Goal: Navigation & Orientation: Find specific page/section

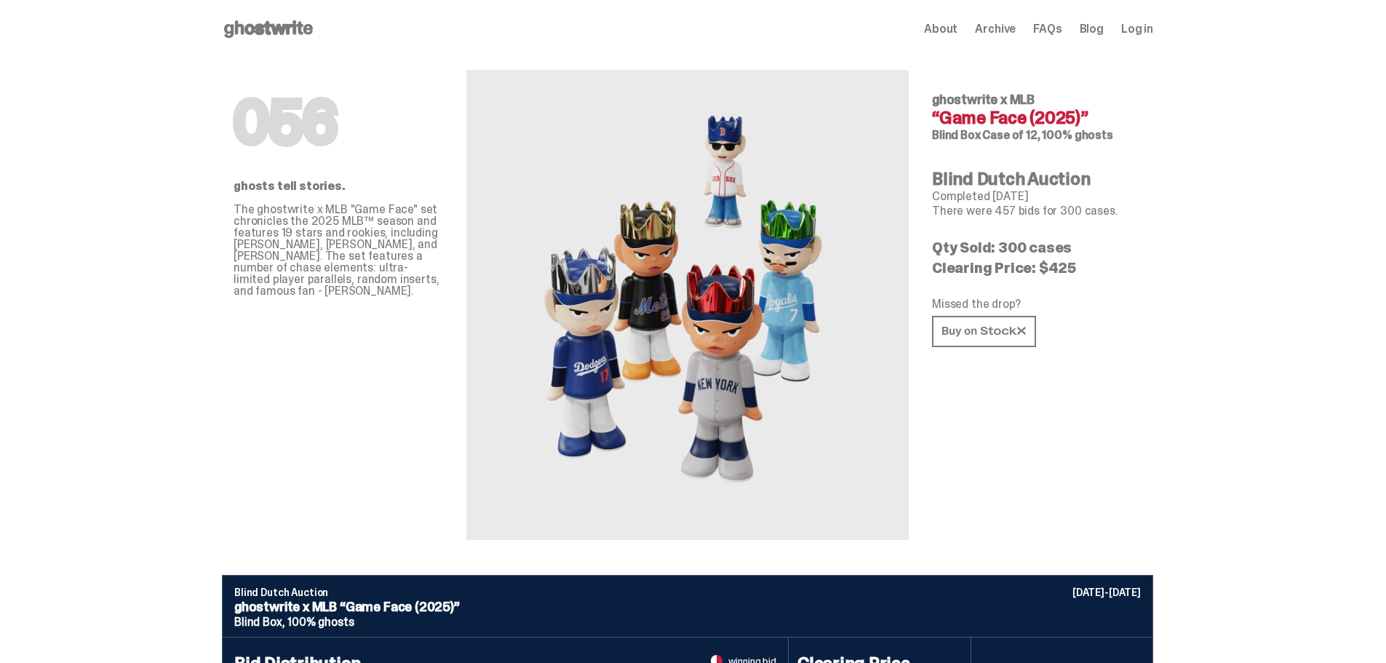
click at [288, 19] on icon at bounding box center [268, 28] width 93 height 23
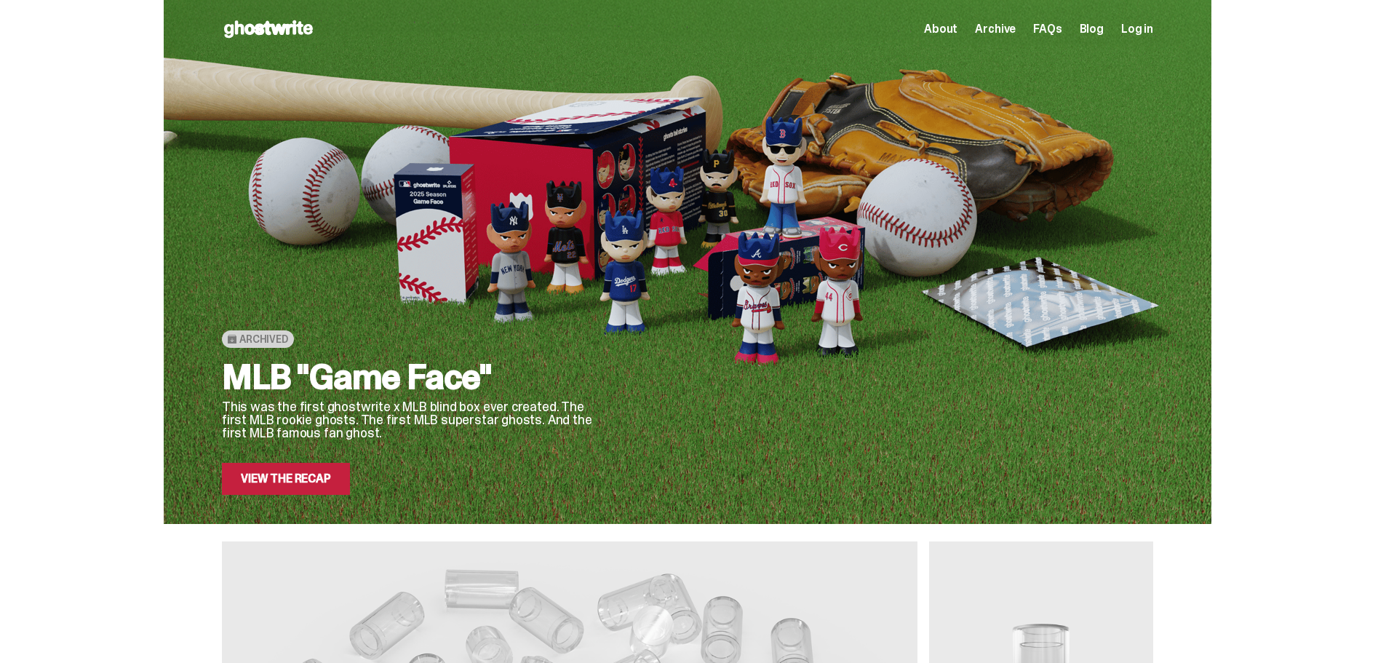
drag, startPoint x: 149, startPoint y: 547, endPoint x: 77, endPoint y: 117, distance: 436.1
click at [956, 28] on span "About" at bounding box center [940, 29] width 33 height 12
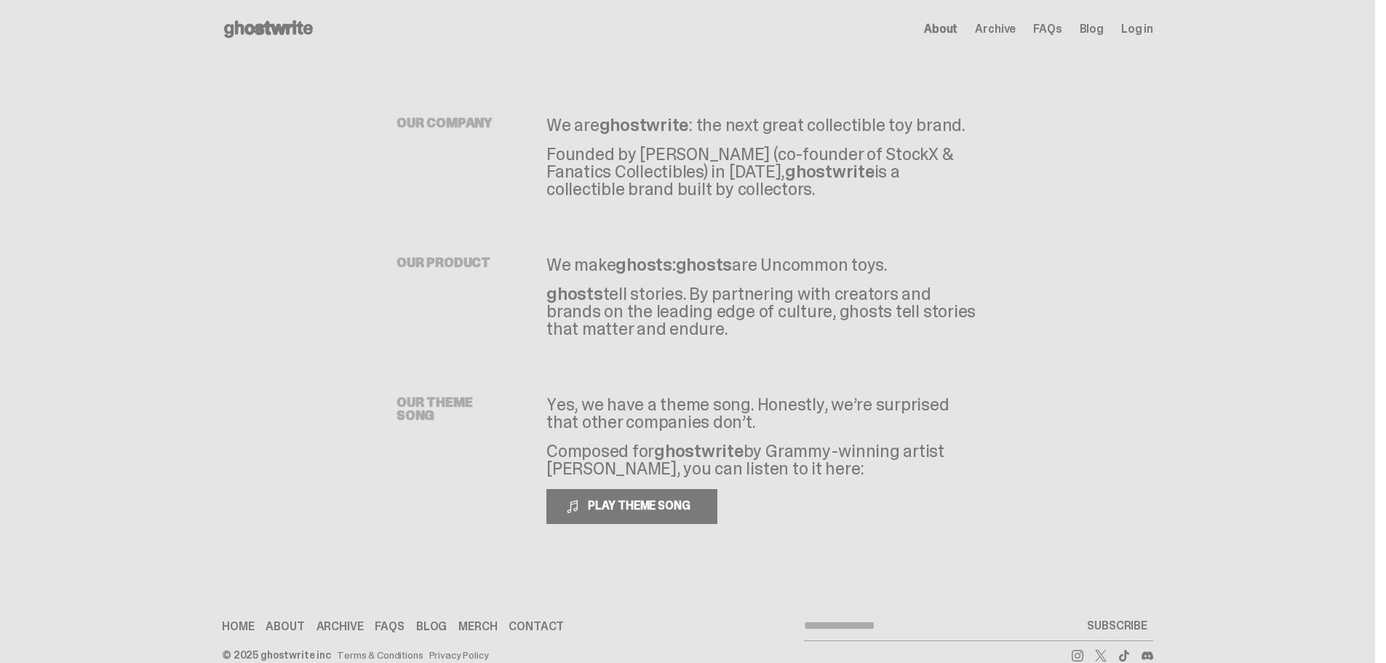
click at [1010, 18] on div "Open main menu Home About Archive FAQs Blog Log in About Archive FAQs Blog" at bounding box center [688, 28] width 932 height 23
click at [1006, 33] on span "Archive" at bounding box center [995, 29] width 41 height 12
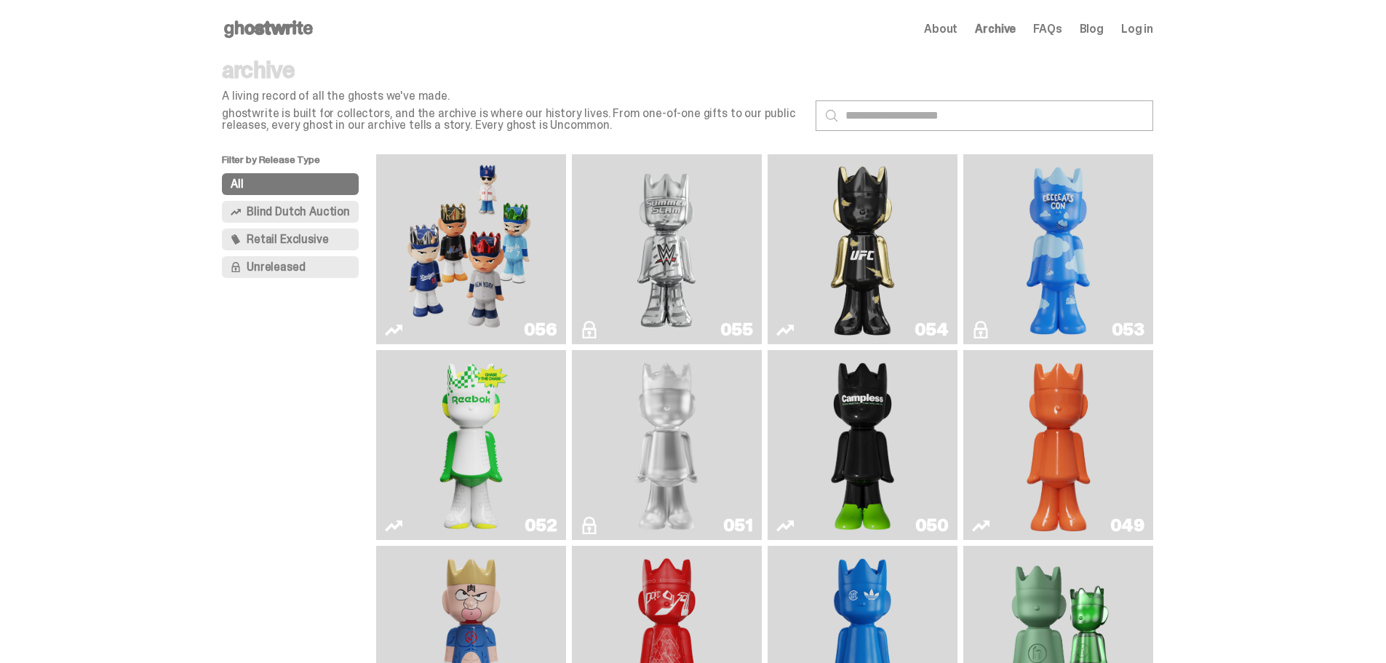
click at [464, 254] on img "Game Face (2025)" at bounding box center [471, 249] width 143 height 178
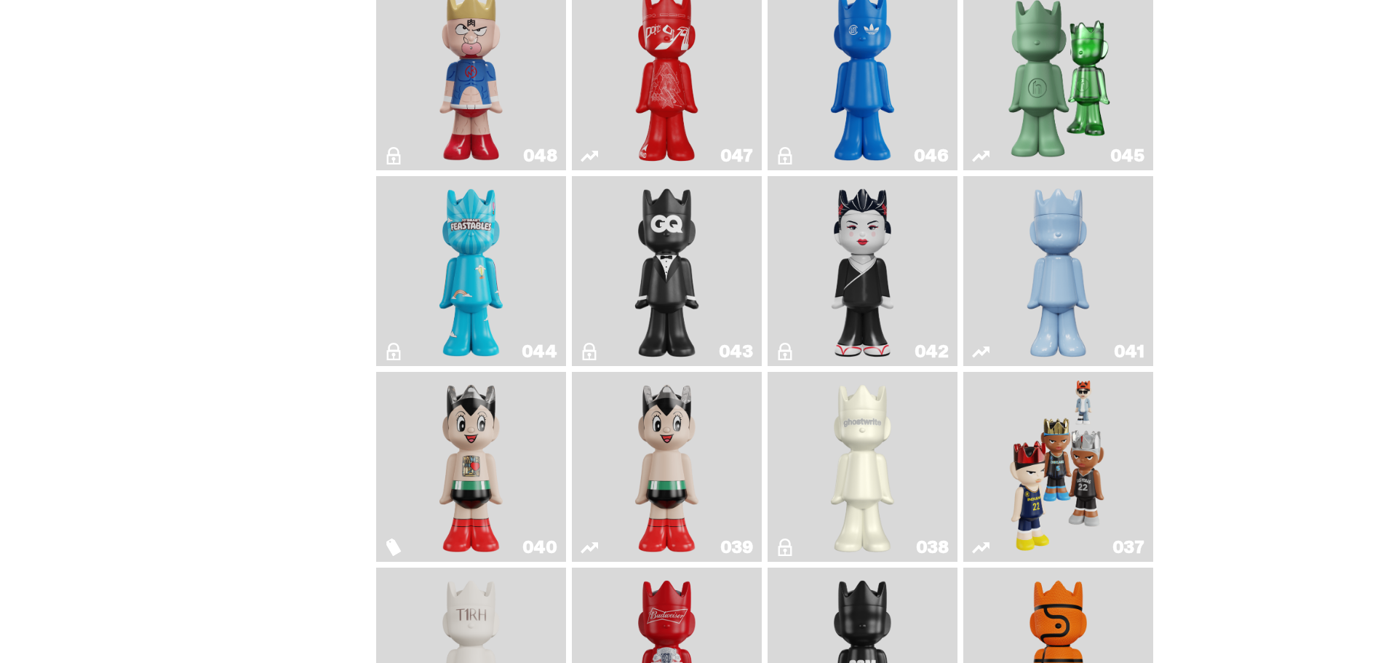
scroll to position [582, 0]
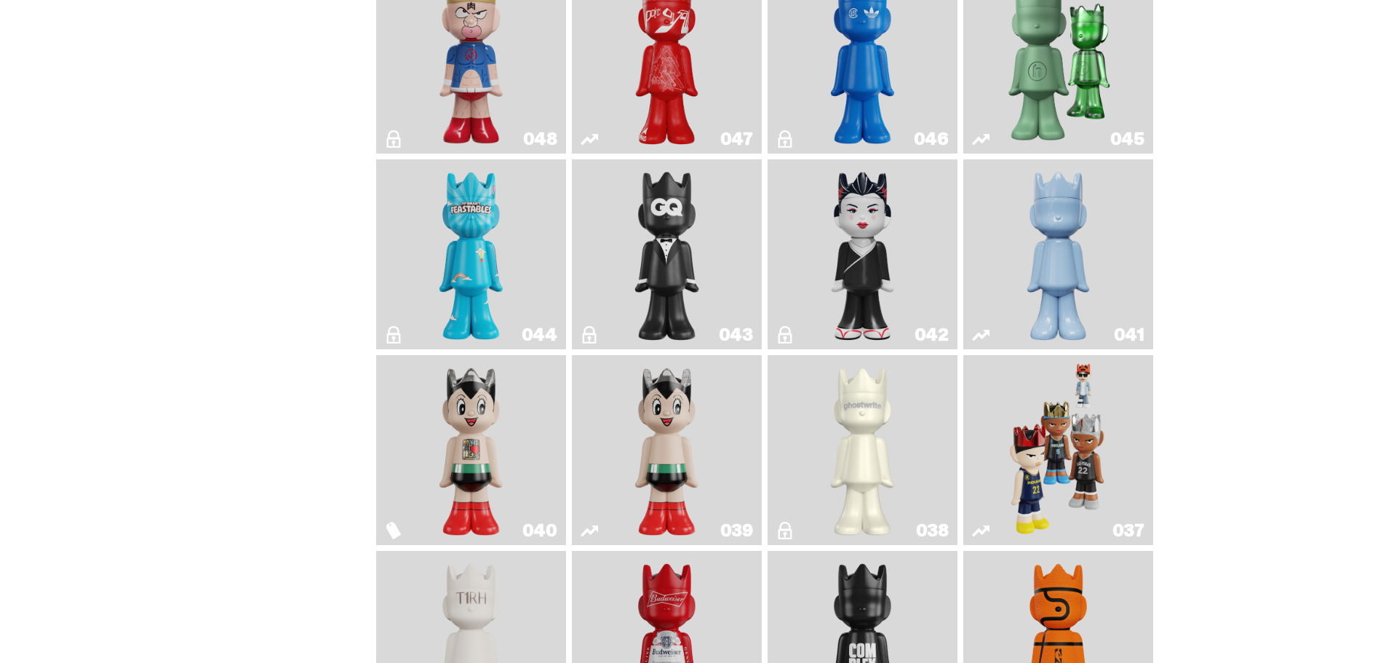
click at [1068, 456] on img "Game Face (2024)" at bounding box center [1059, 450] width 100 height 178
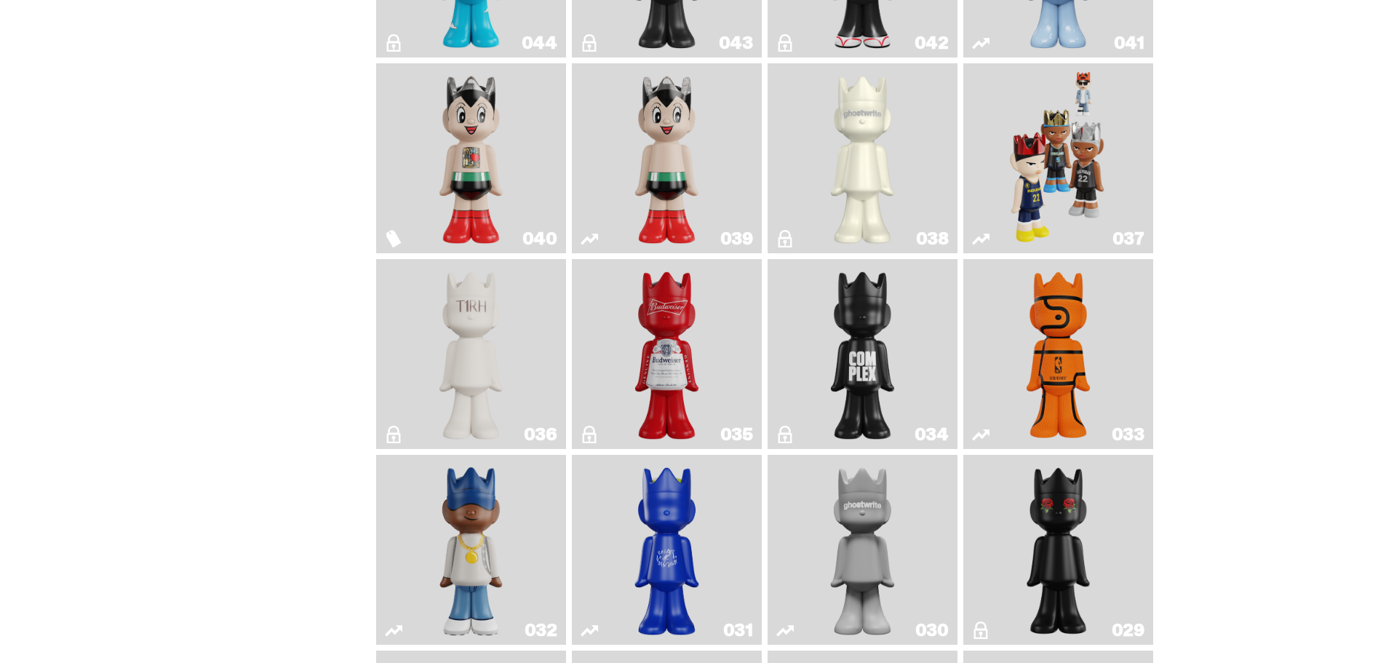
scroll to position [873, 0]
click at [1074, 344] on img "Game Ball" at bounding box center [1058, 355] width 77 height 178
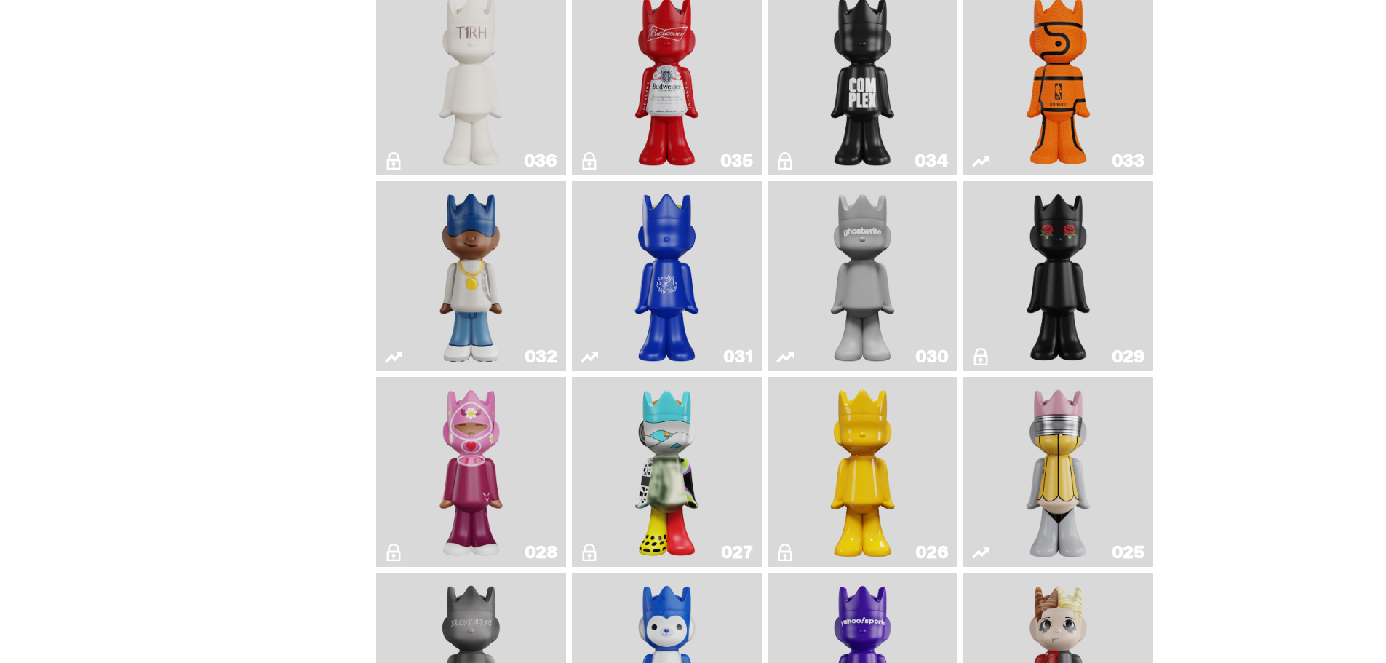
scroll to position [1164, 0]
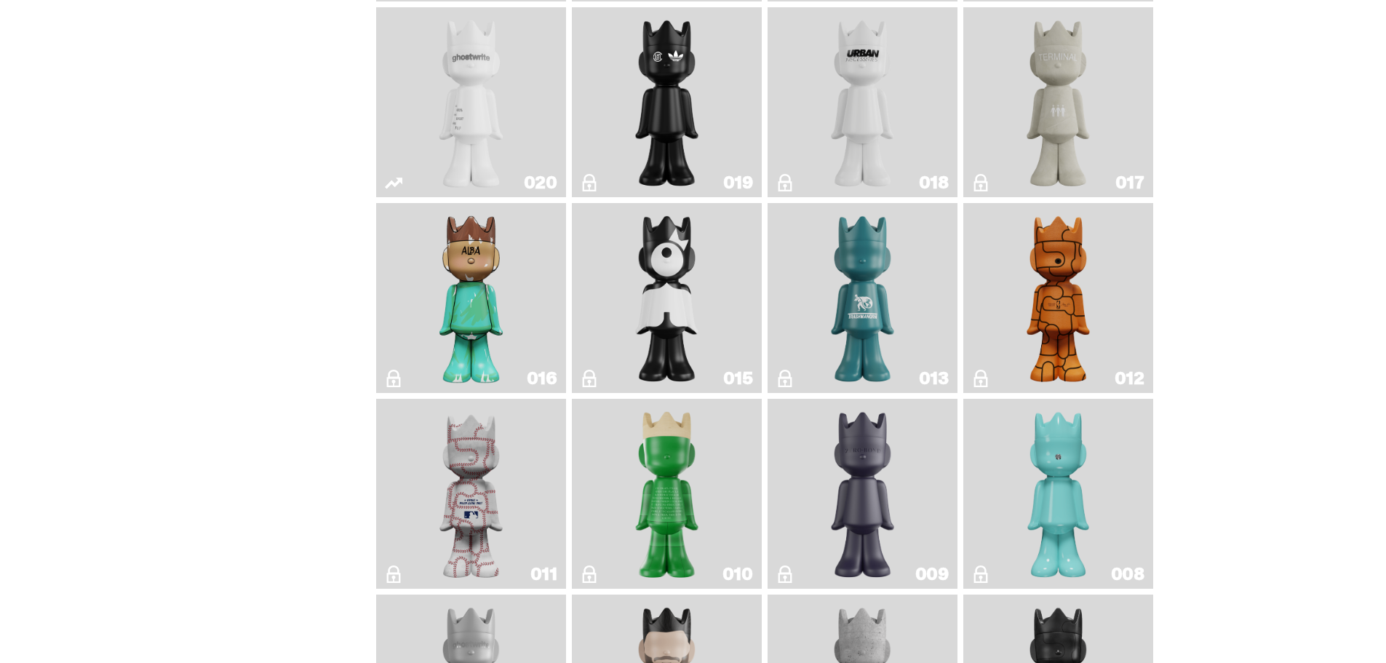
drag, startPoint x: 271, startPoint y: 310, endPoint x: 282, endPoint y: 493, distance: 183.0
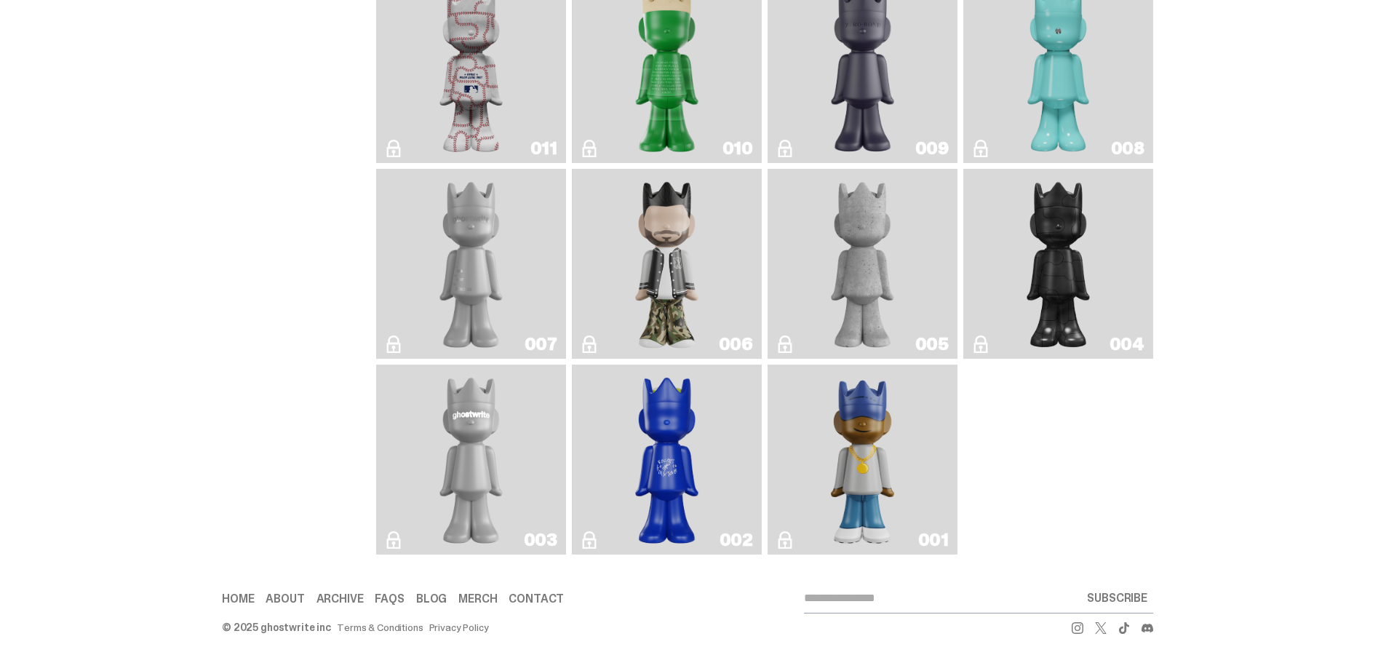
click at [883, 442] on img "Eastside Golf" at bounding box center [863, 459] width 76 height 178
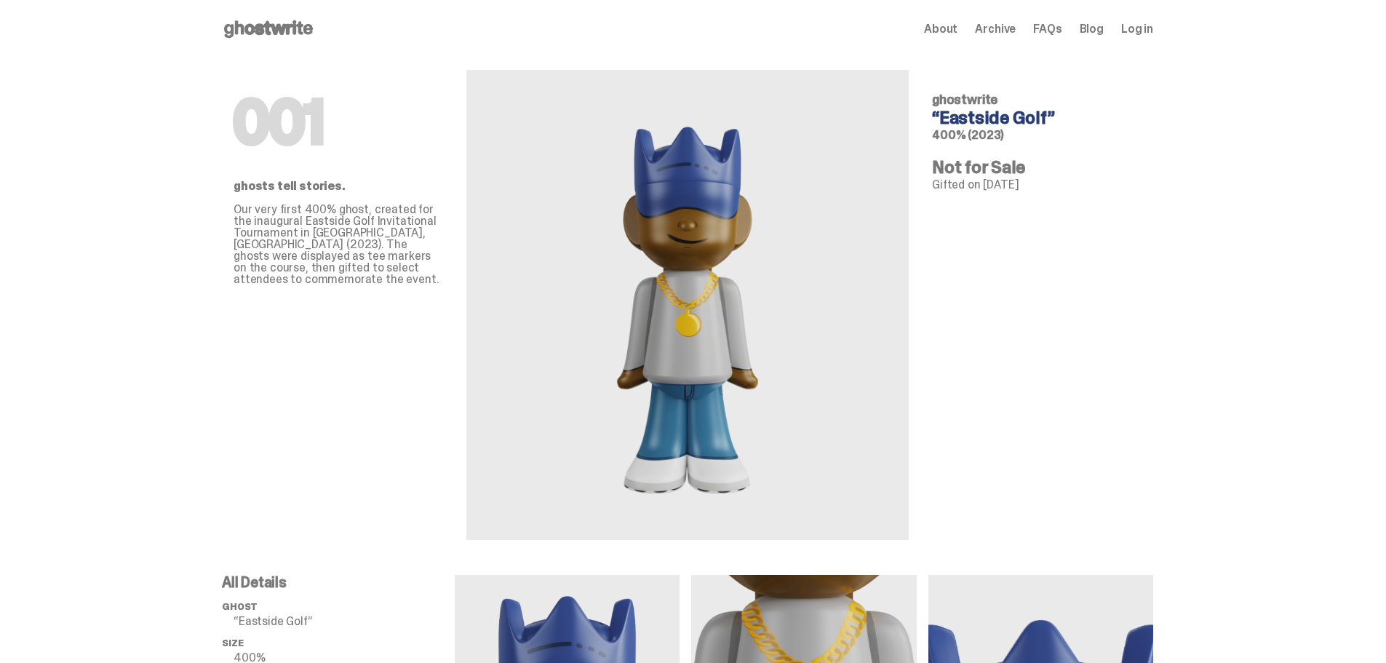
scroll to position [2354, 0]
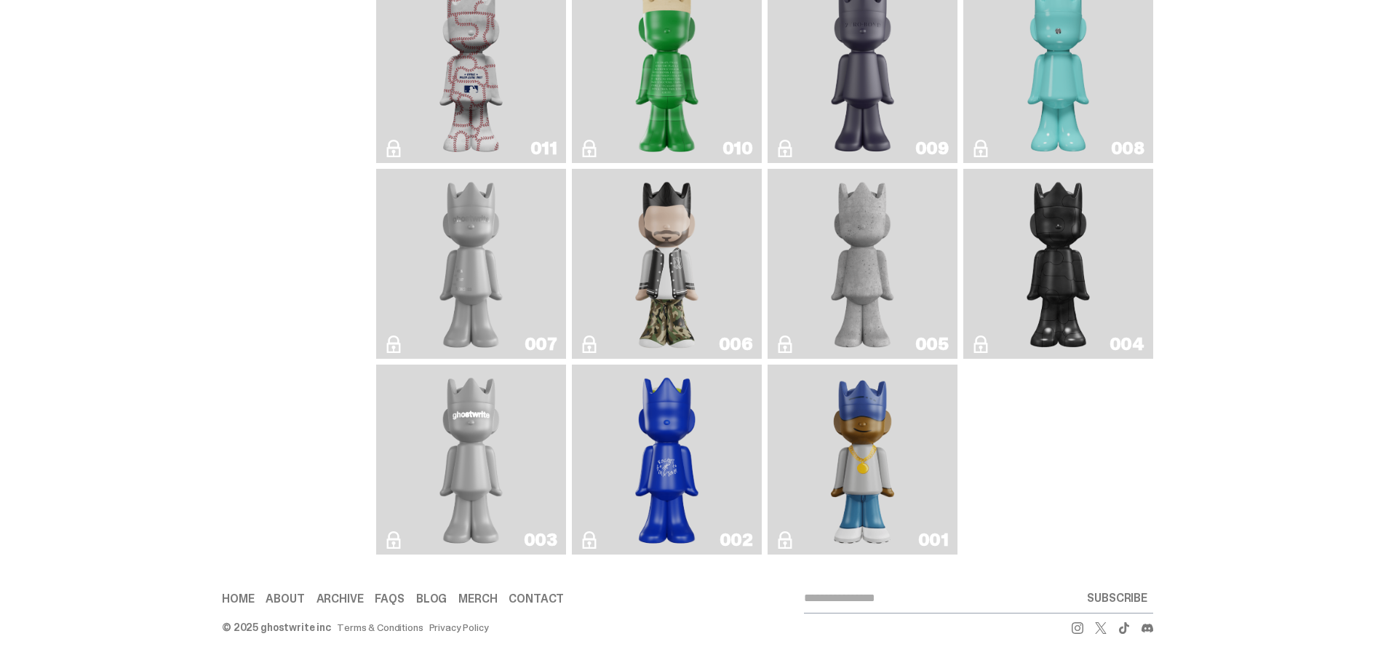
click at [657, 223] on img "Amiri" at bounding box center [667, 264] width 77 height 178
